Goal: Find specific page/section: Find specific page/section

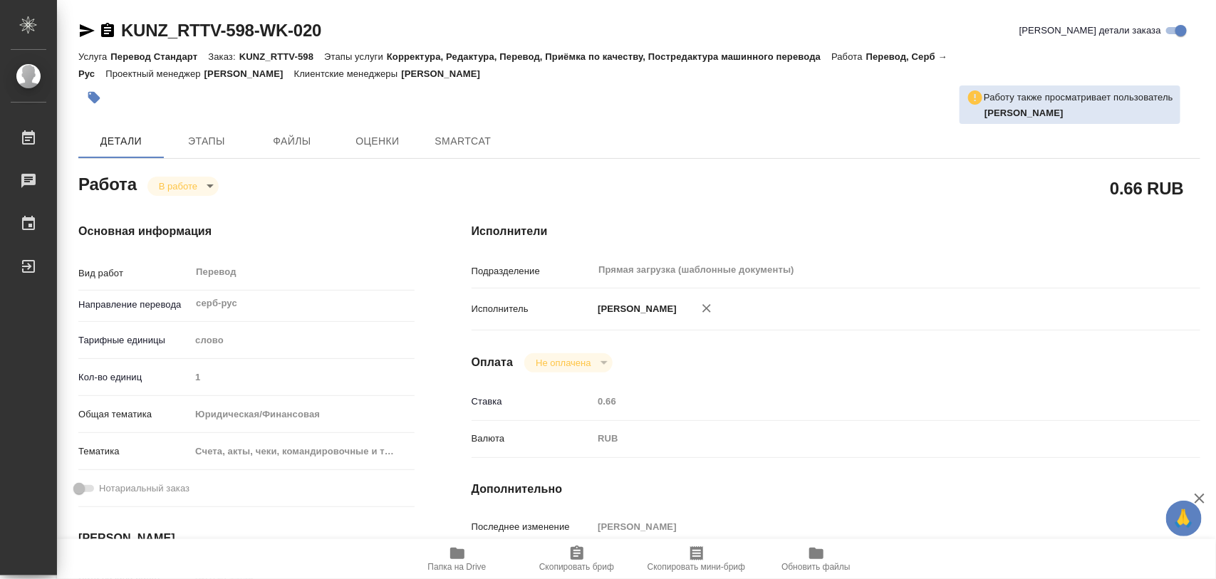
type textarea "x"
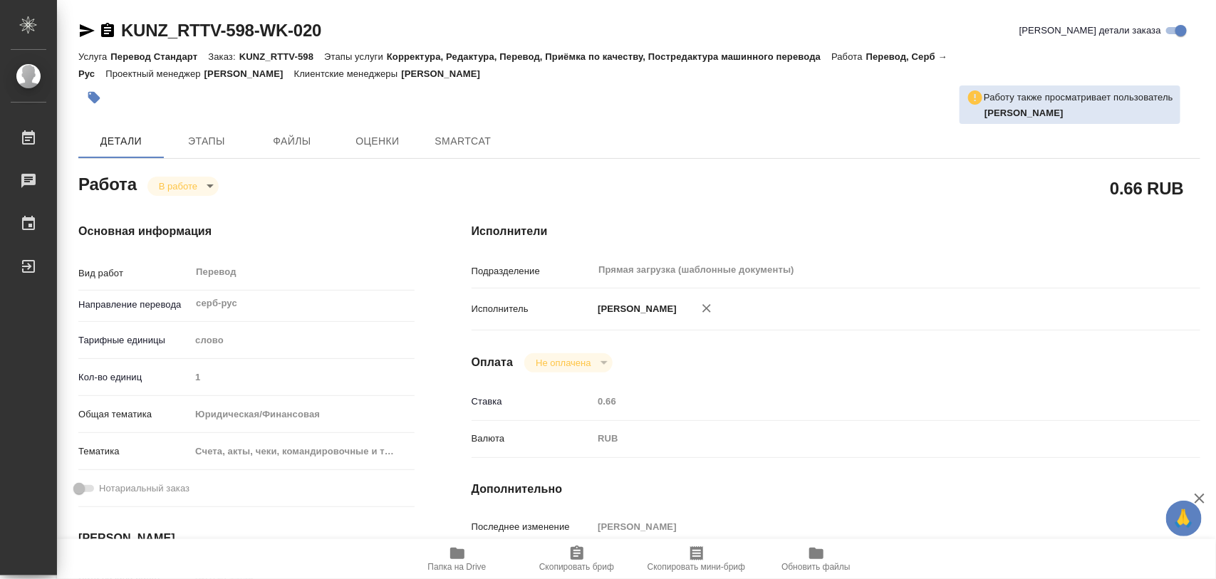
type textarea "x"
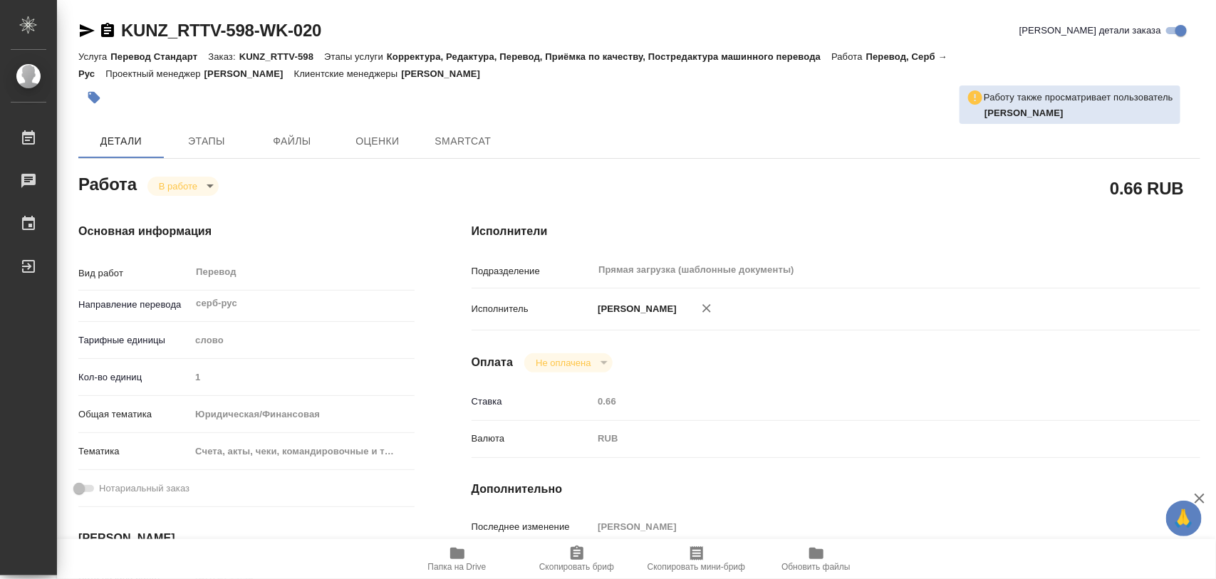
type textarea "x"
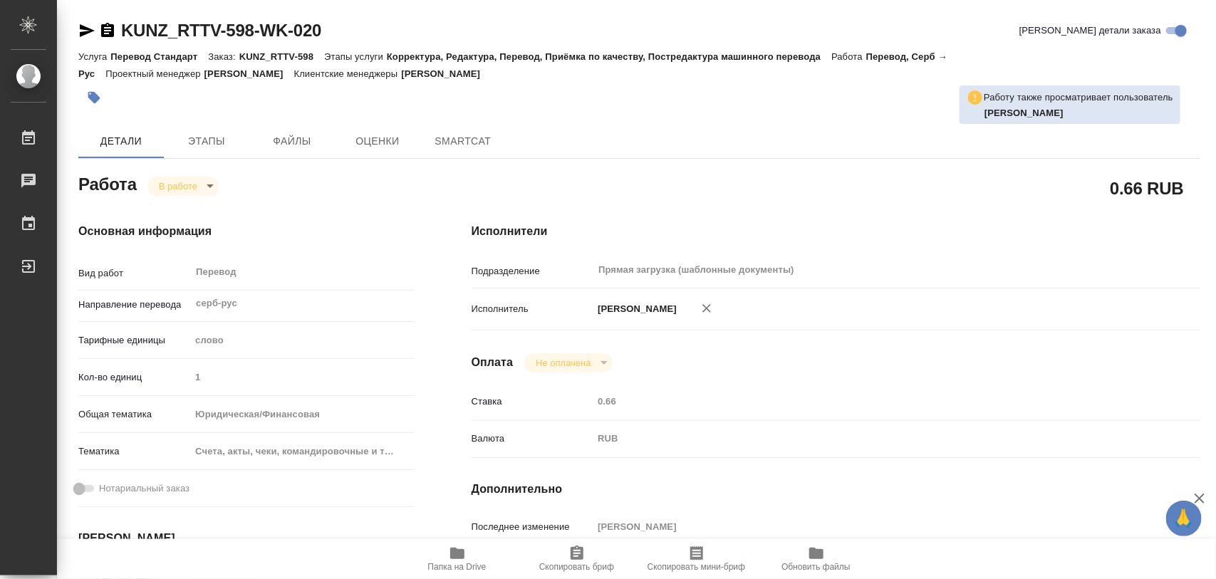
type textarea "x"
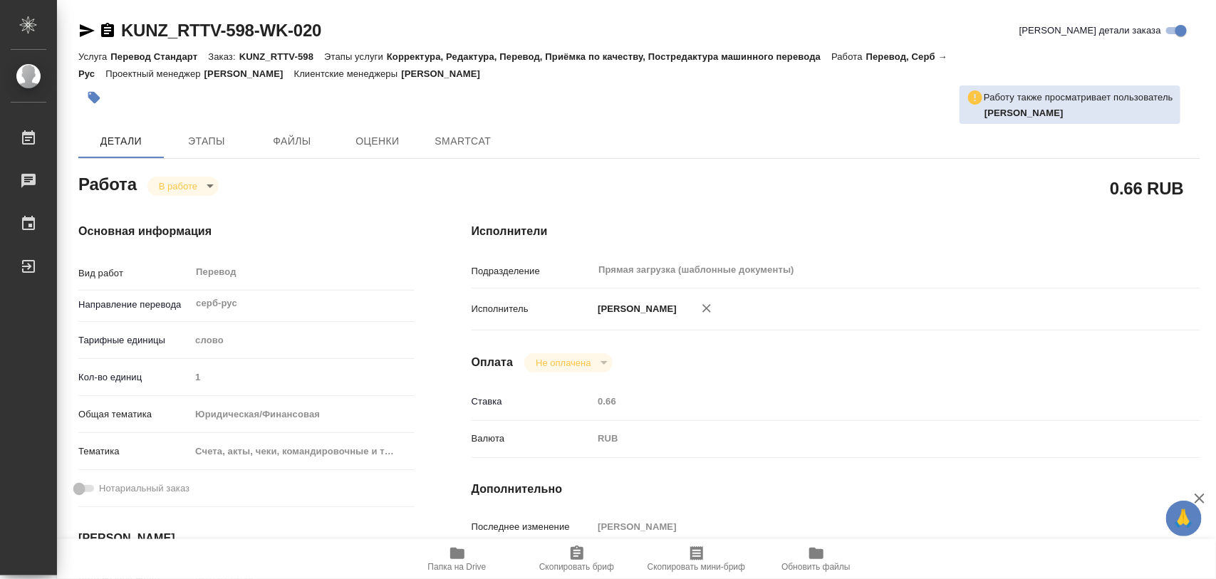
type textarea "x"
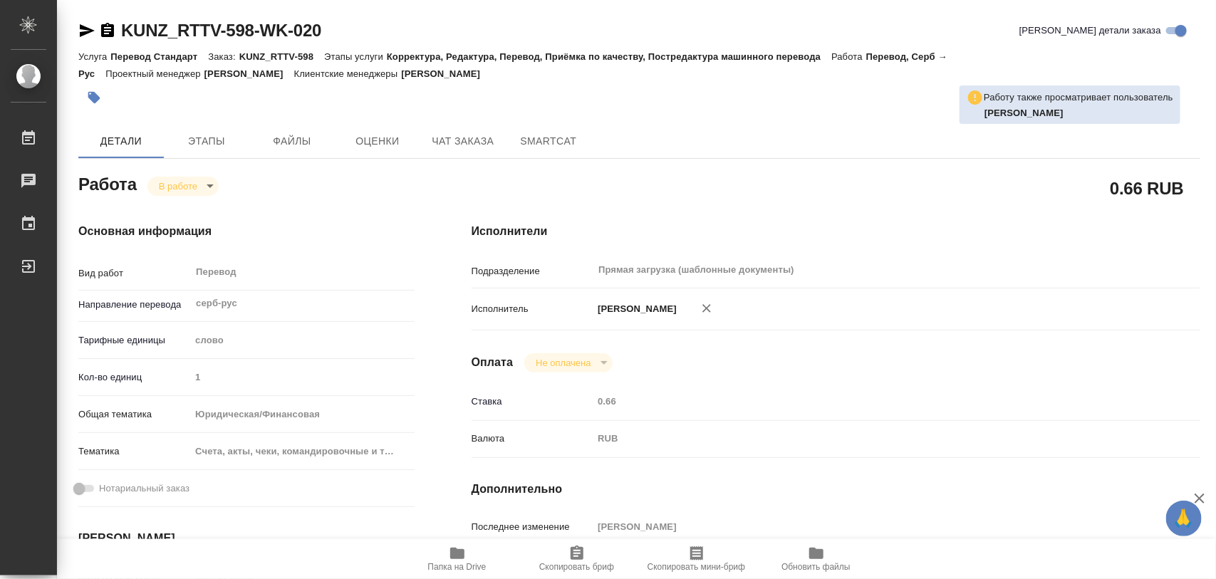
type textarea "x"
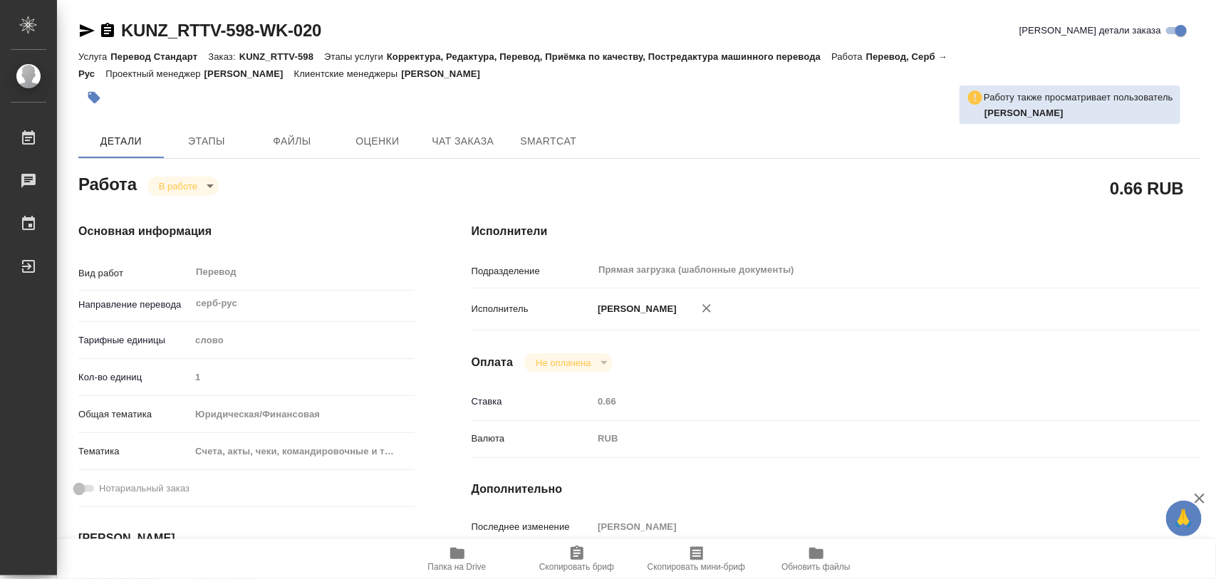
type textarea "x"
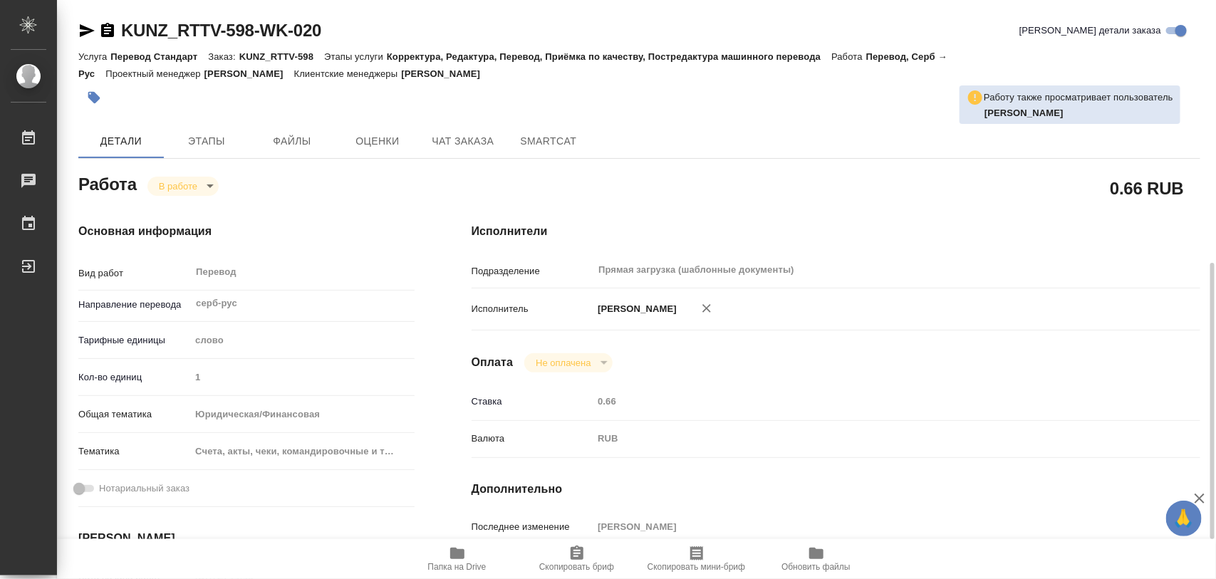
scroll to position [178, 0]
